Goal: Task Accomplishment & Management: Complete application form

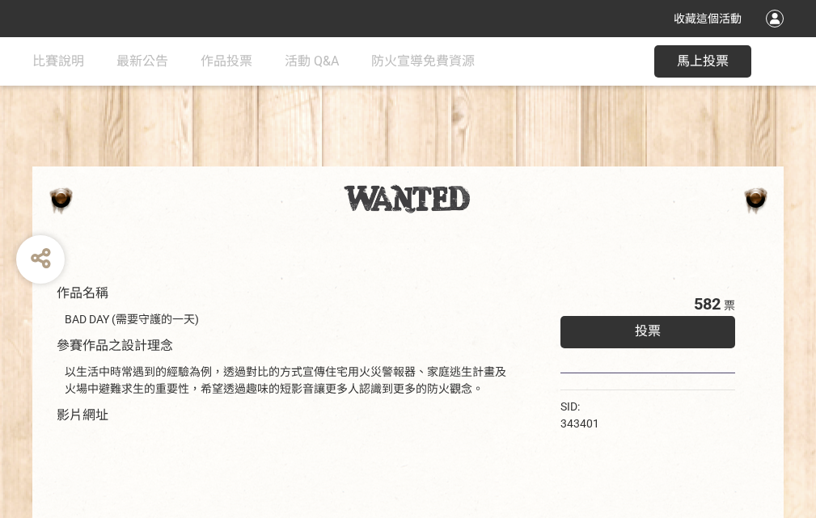
click at [777, 34] on div "收藏這個活動" at bounding box center [408, 18] width 816 height 37
click at [505, 159] on div "作品名稱 BAD DAY (需要守護的一天) 參賽作品之設計理念 以生活中時常遇到的經驗為例，透過對比的方式宣傳住宅用火災警報器、家庭逃生計畫及火場中避難求生…" at bounding box center [408, 377] width 816 height 680
click at [644, 328] on span "投票" at bounding box center [648, 330] width 26 height 15
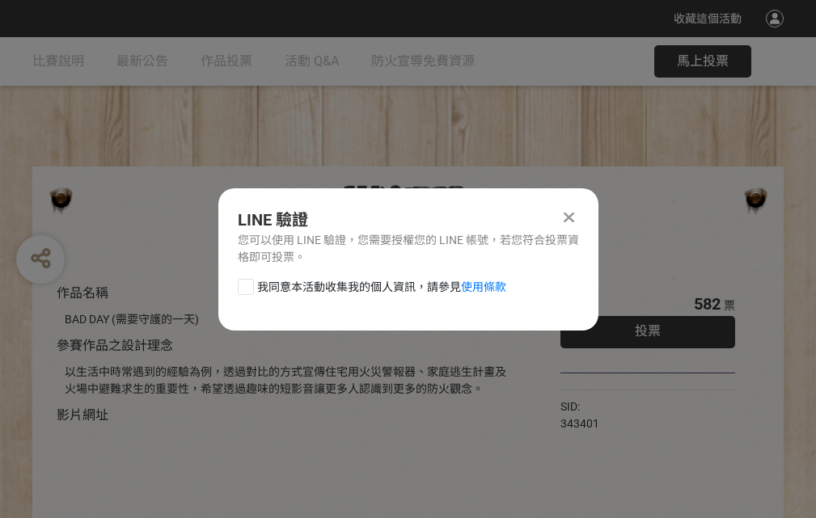
click at [244, 284] on div at bounding box center [246, 287] width 16 height 16
checkbox input "true"
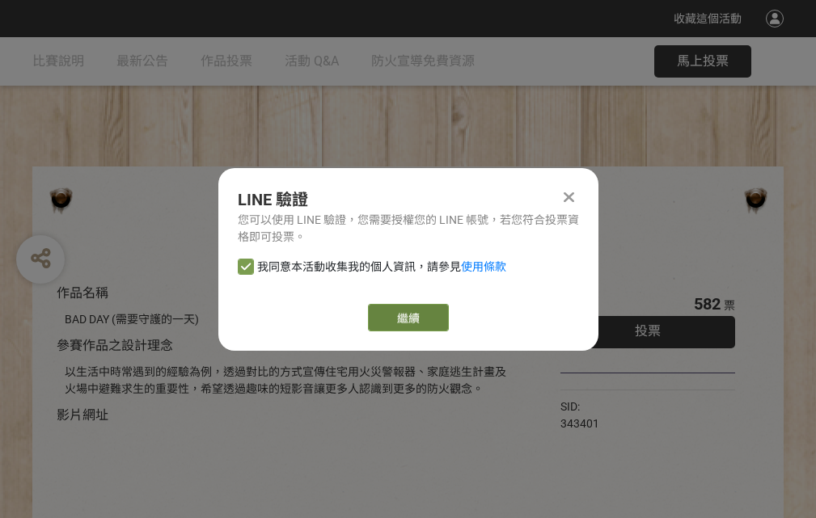
click at [407, 318] on link "繼續" at bounding box center [408, 317] width 81 height 27
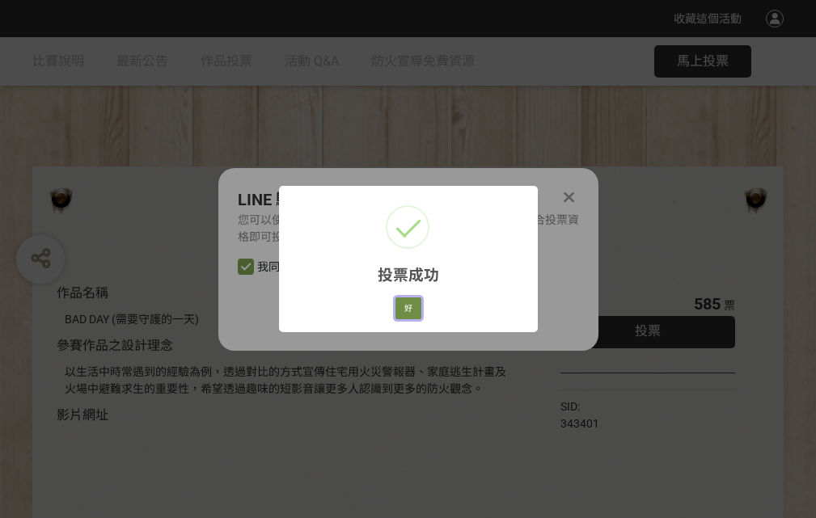
click at [404, 306] on button "好" at bounding box center [408, 309] width 26 height 23
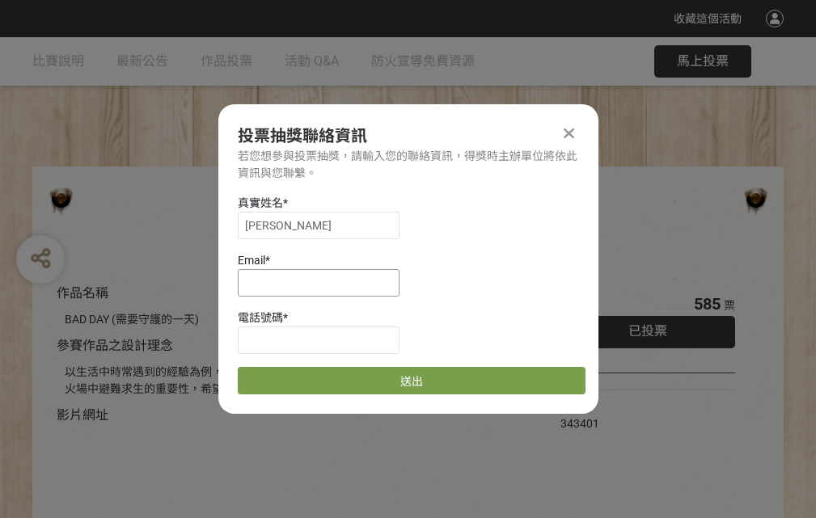
click at [323, 282] on input at bounding box center [319, 282] width 162 height 27
type input "[EMAIL_ADDRESS][DOMAIN_NAME]"
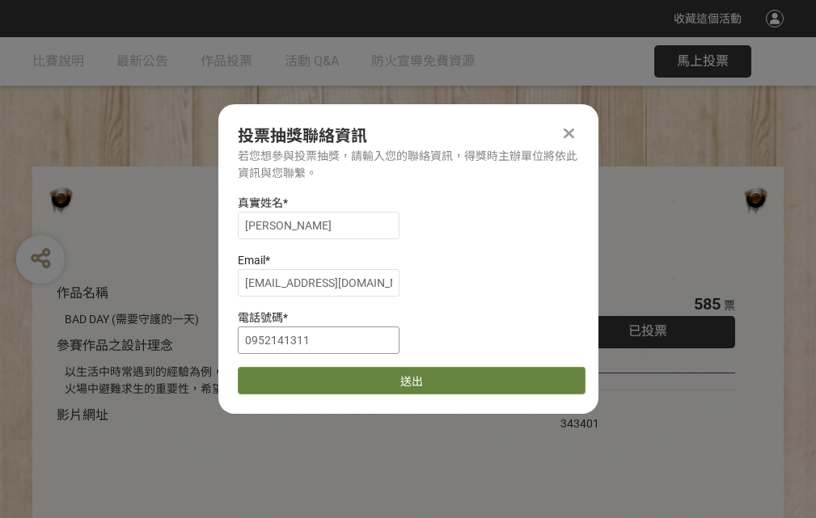
type input "0952141311"
click at [284, 375] on button "送出" at bounding box center [412, 380] width 348 height 27
